Goal: Communication & Community: Answer question/provide support

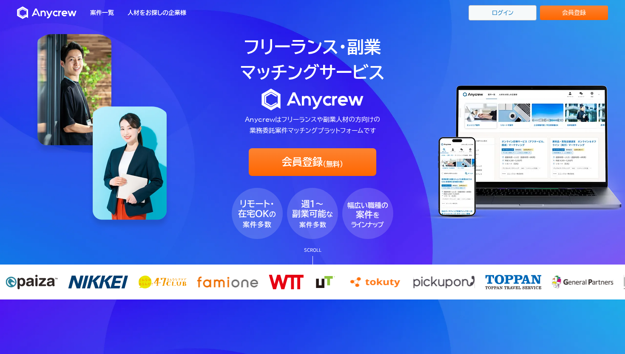
click at [520, 14] on link "ログイン" at bounding box center [503, 12] width 68 height 15
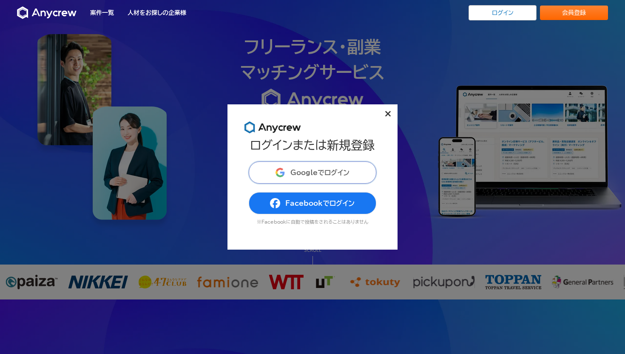
click at [310, 178] on button "Googleでログイン" at bounding box center [313, 172] width 128 height 22
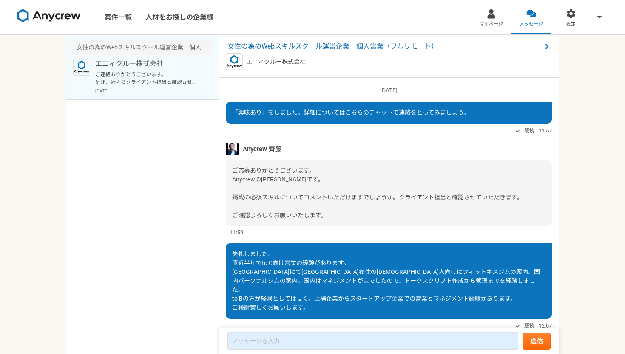
scroll to position [111, 0]
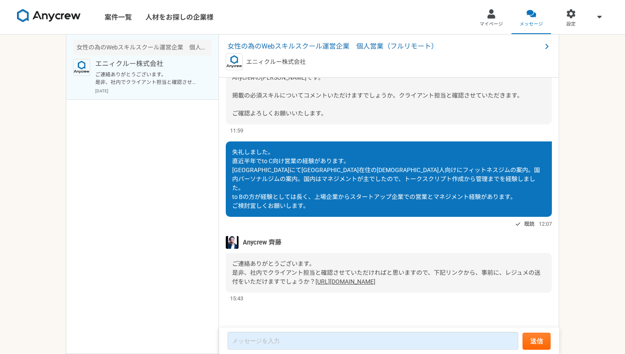
click at [331, 282] on link "https://docs.google.com/forms/d/e/1FAIpQLSfJE64EV3BGW2TR7cjWlbMMBctVyyyb62YhEFI…" at bounding box center [346, 281] width 60 height 7
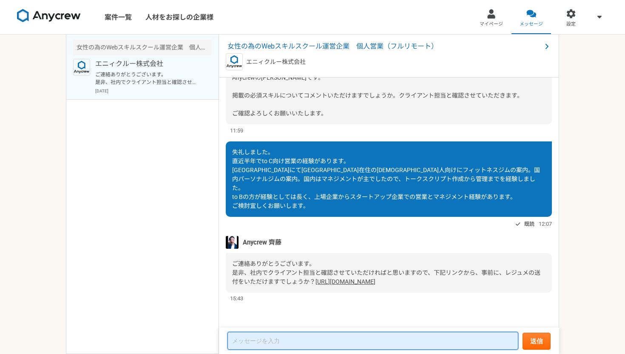
click at [323, 340] on textarea at bounding box center [373, 340] width 291 height 18
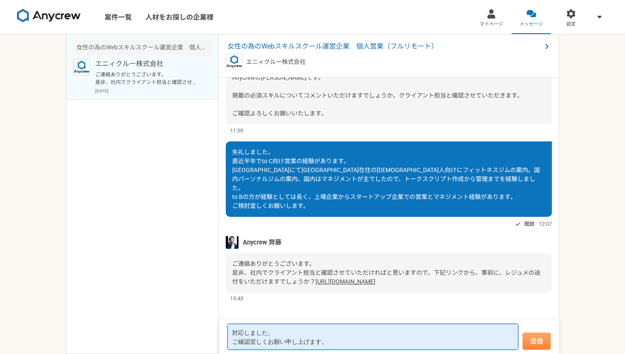
type textarea "対応しました。 ご確認宜しくお願い申し上げます。"
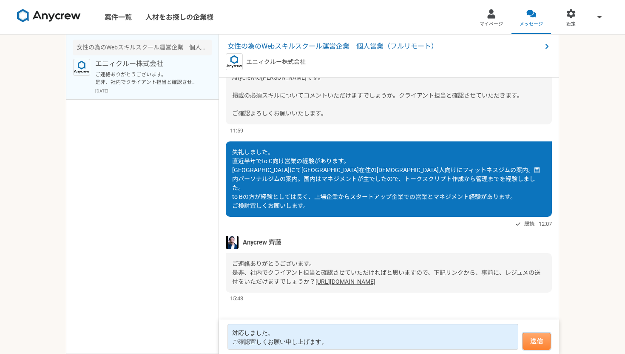
click at [540, 343] on button "送信" at bounding box center [537, 340] width 28 height 17
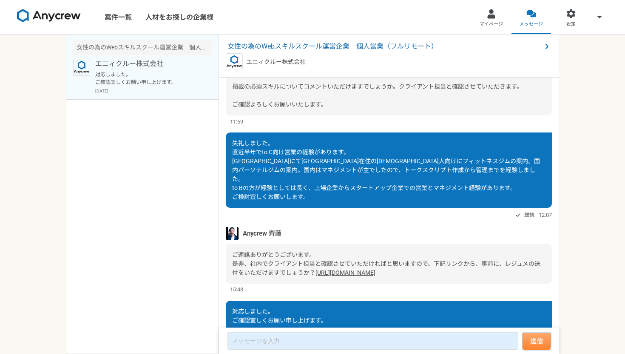
scroll to position [158, 0]
